Goal: Task Accomplishment & Management: Manage account settings

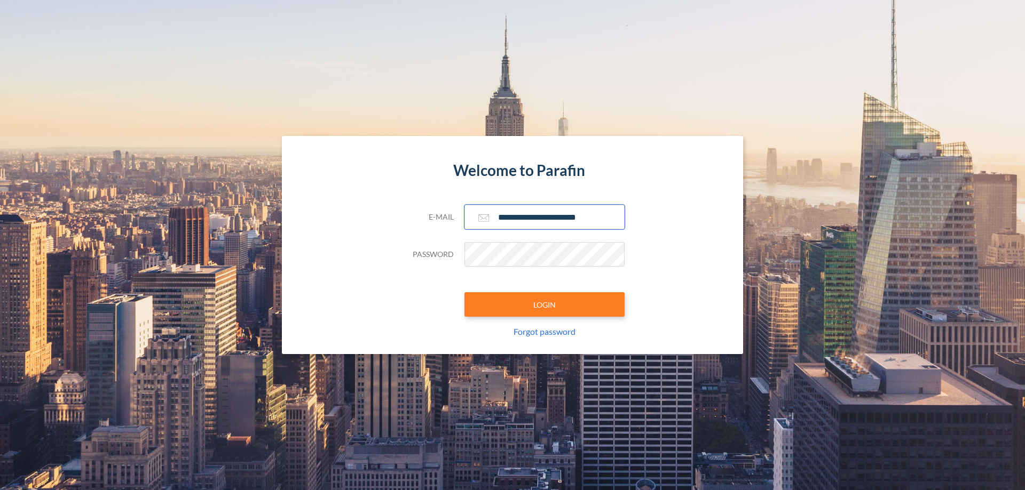
type input "**********"
click at [544, 305] on button "LOGIN" at bounding box center [544, 304] width 160 height 25
